Goal: Task Accomplishment & Management: Manage account settings

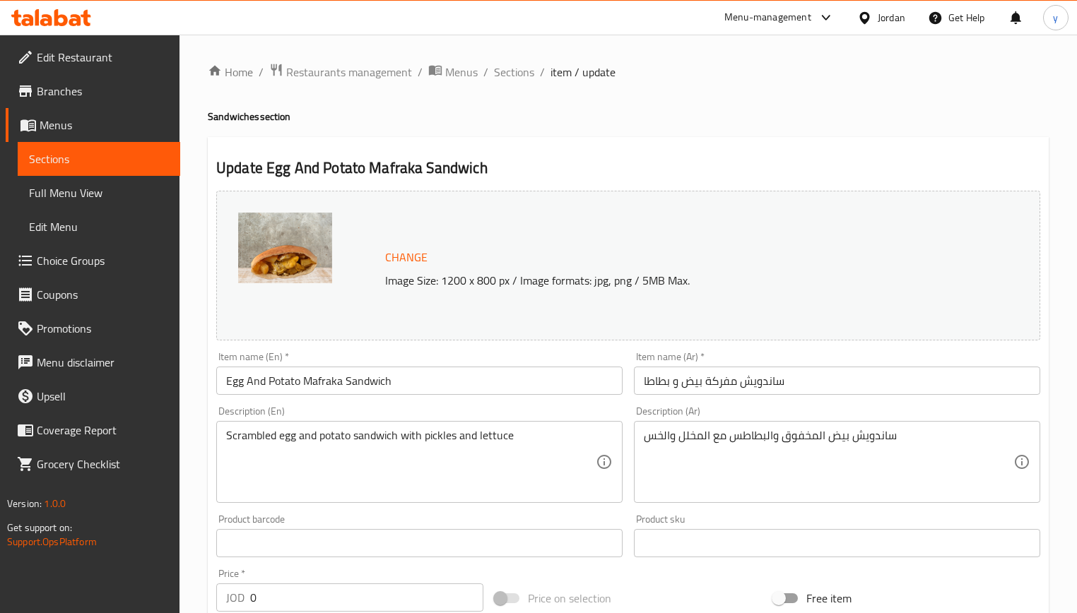
click at [73, 20] on icon at bounding box center [75, 20] width 12 height 12
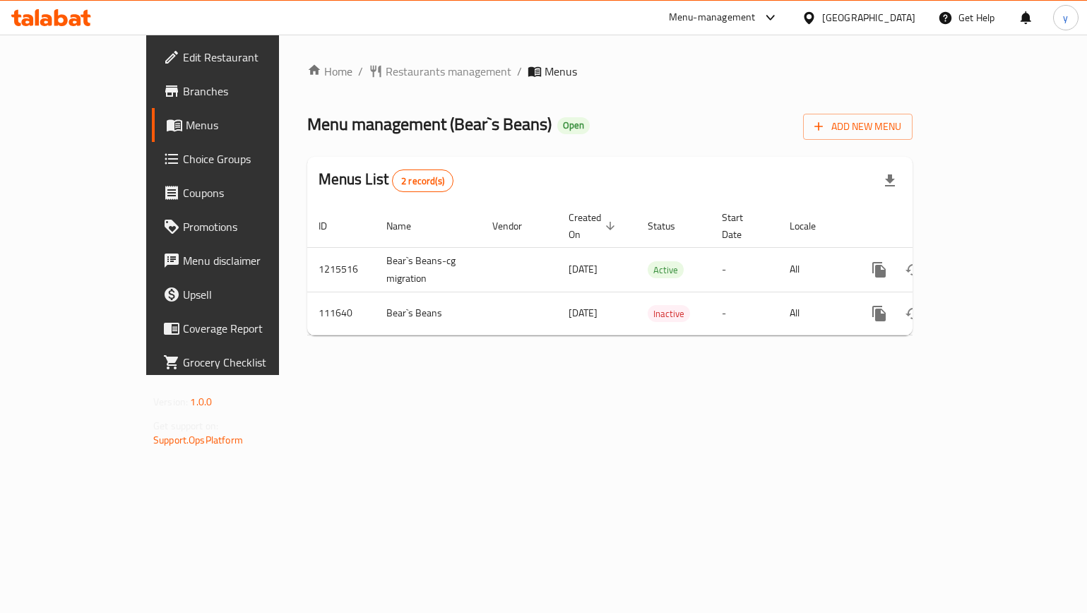
click at [183, 155] on span "Choice Groups" at bounding box center [250, 158] width 134 height 17
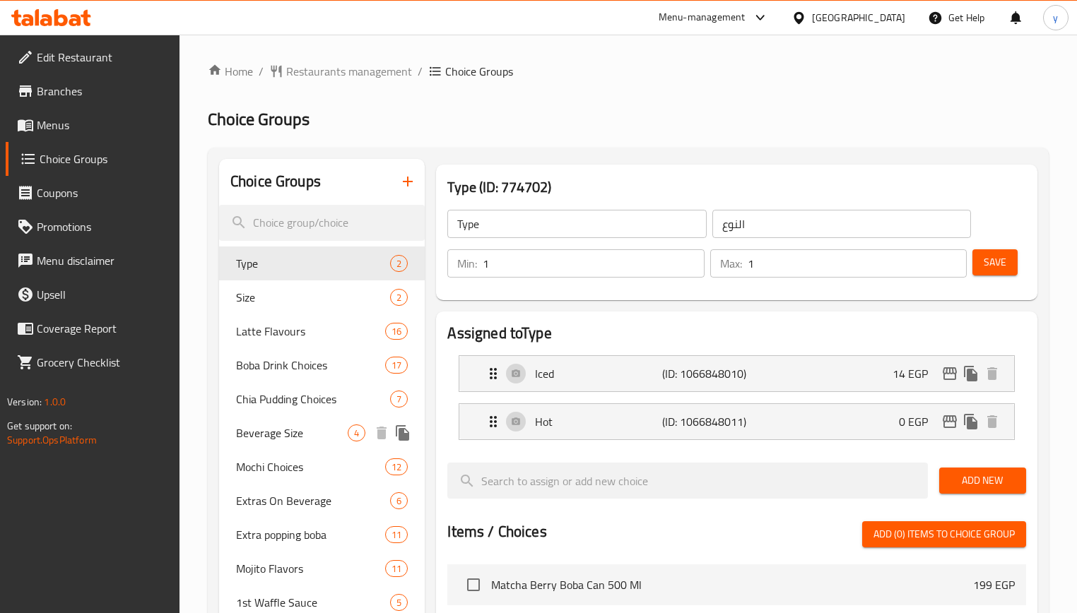
click at [296, 434] on span "Beverage Size" at bounding box center [292, 433] width 112 height 17
type input "Beverage Size"
type input "حجم المشروب"
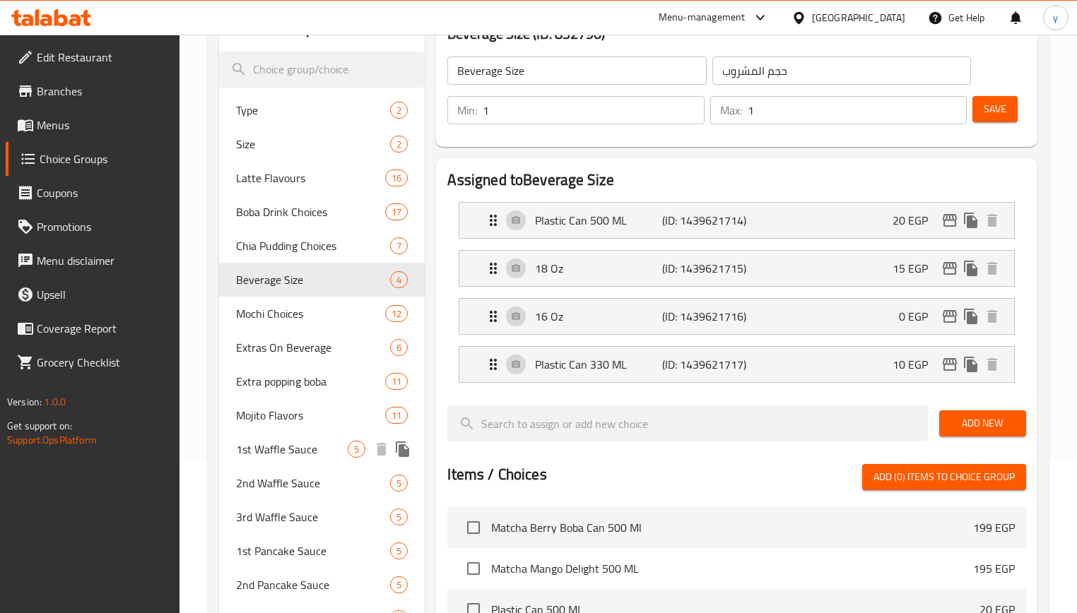
scroll to position [224, 0]
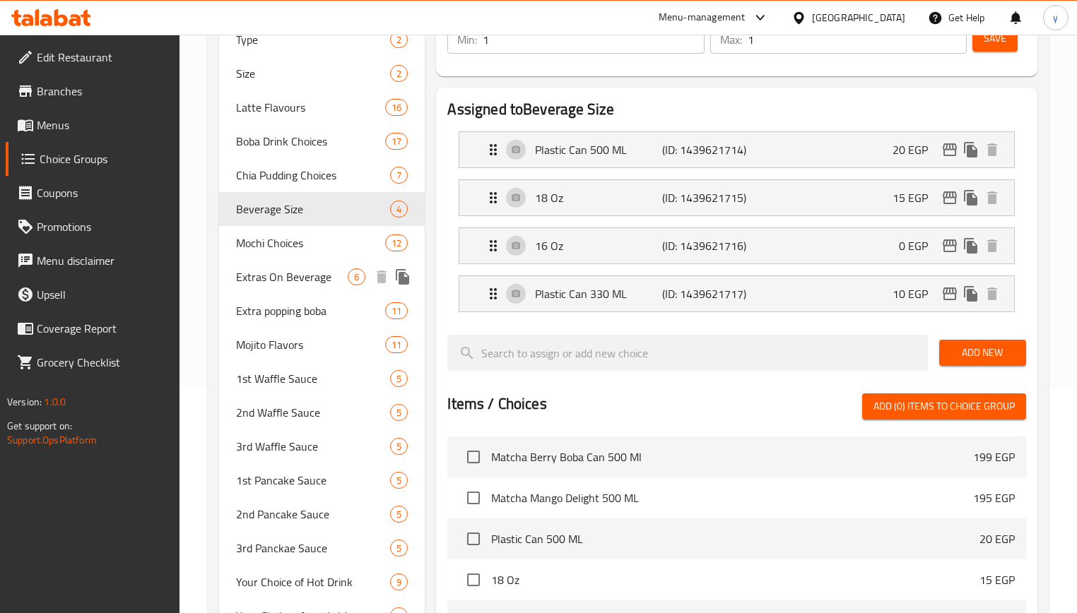
click at [290, 282] on span "Extras On Beverage" at bounding box center [292, 276] width 112 height 17
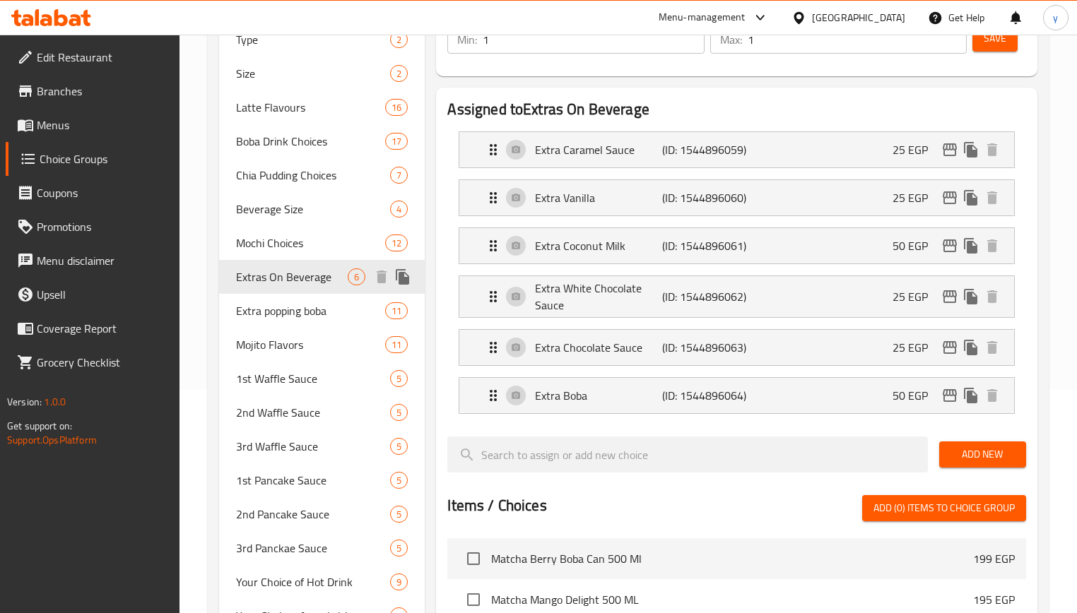
type input "Extras On Beverage"
type input "إضافات على المشروب"
type input "0"
type input "6"
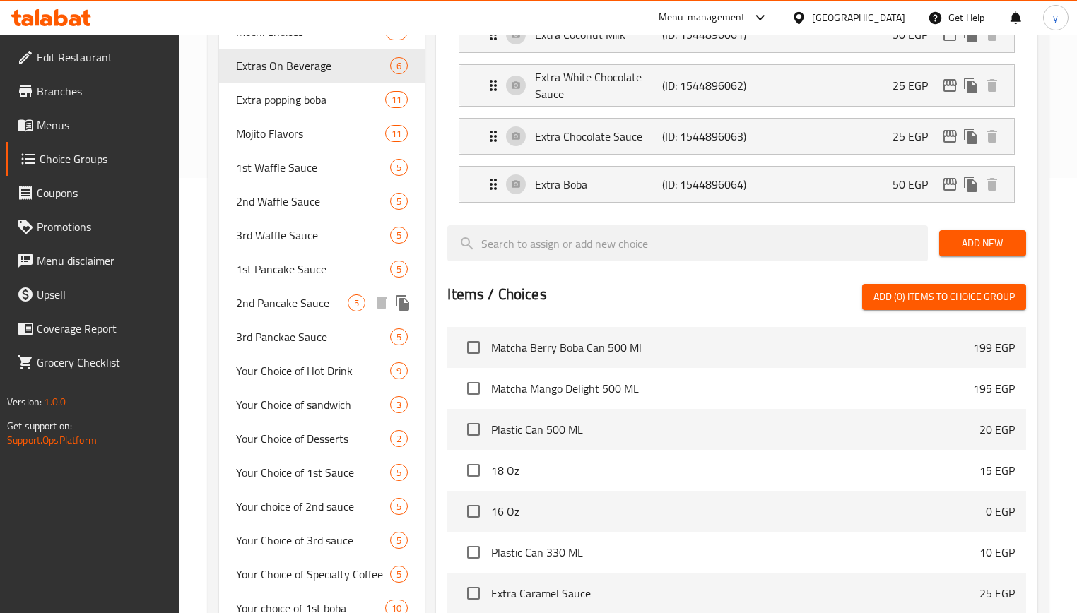
scroll to position [295, 0]
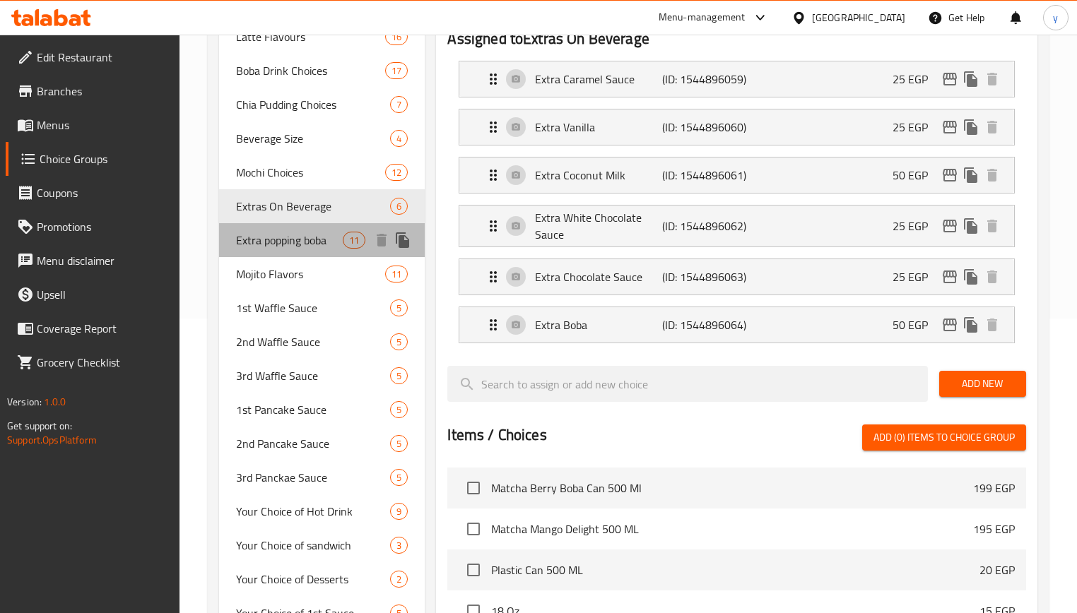
click at [304, 252] on div "Extra popping boba 11" at bounding box center [322, 240] width 206 height 34
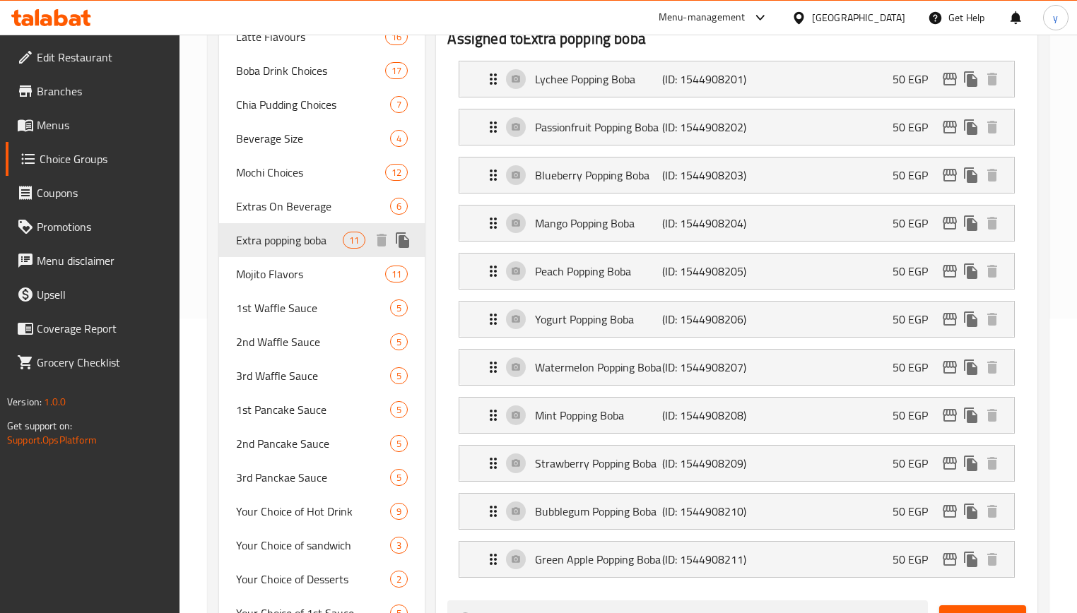
type input "Extra popping boba"
type input "بوبنج بوبا اضافيه"
type input "5"
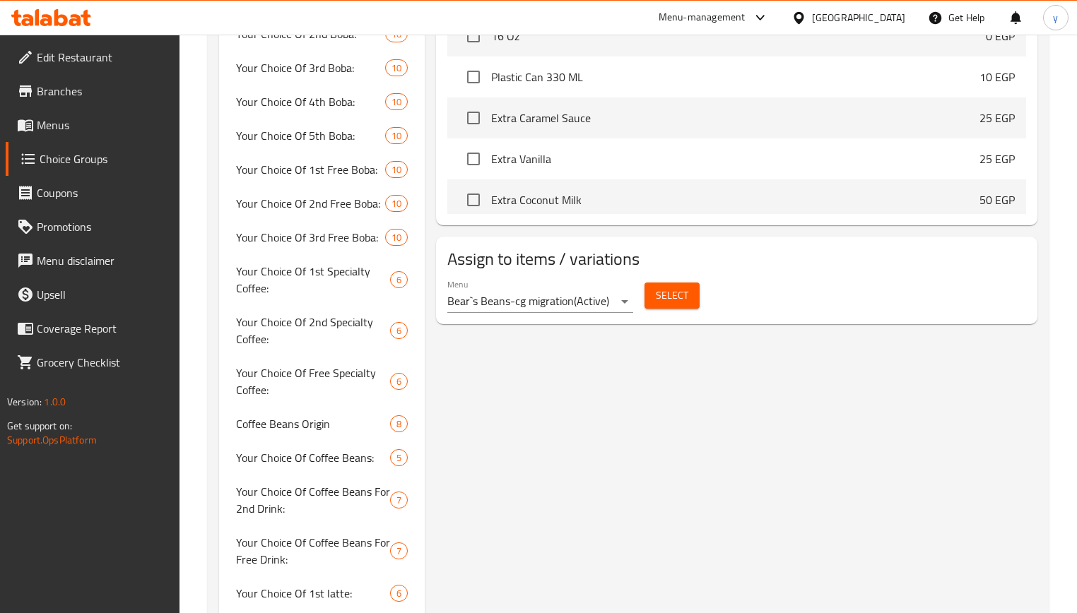
scroll to position [1072, 0]
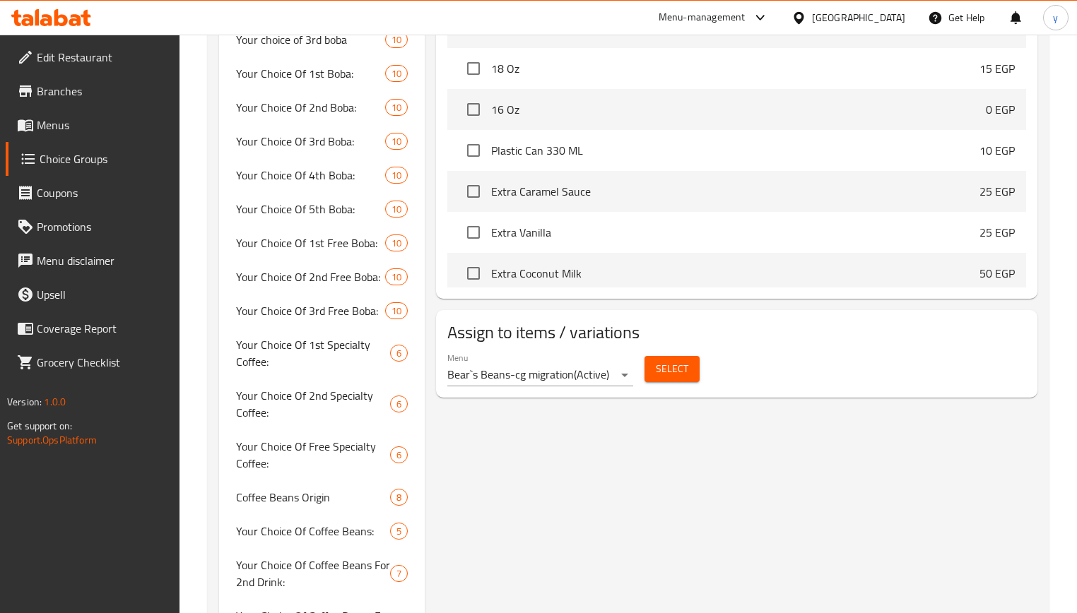
click at [60, 11] on icon at bounding box center [51, 17] width 80 height 17
